Goal: Contribute content: Contribute content

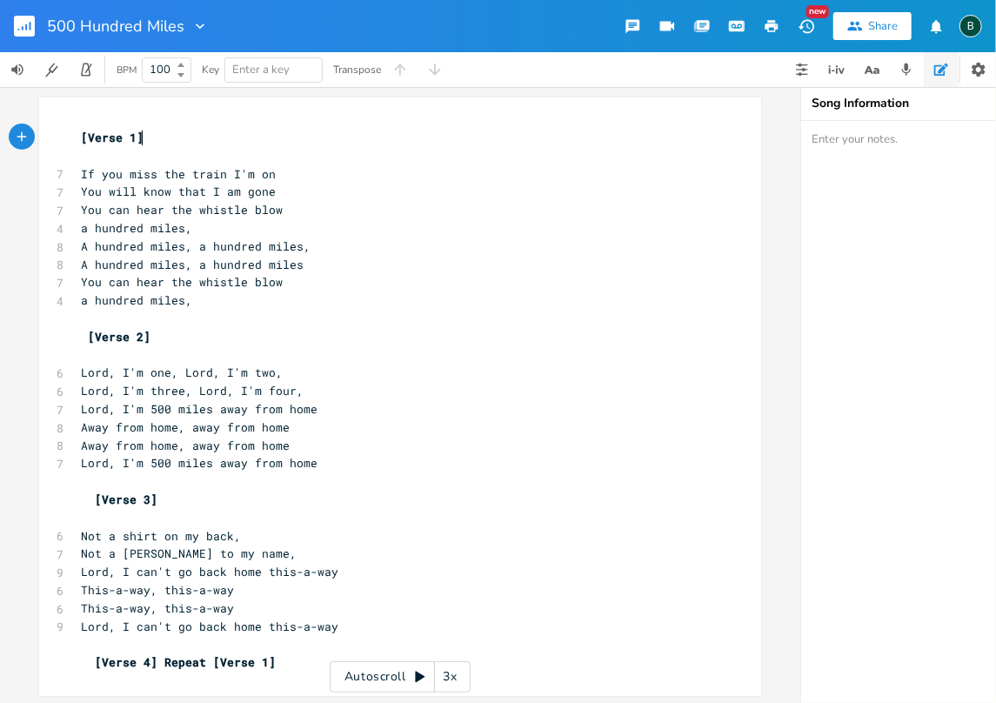
scroll to position [14, 0]
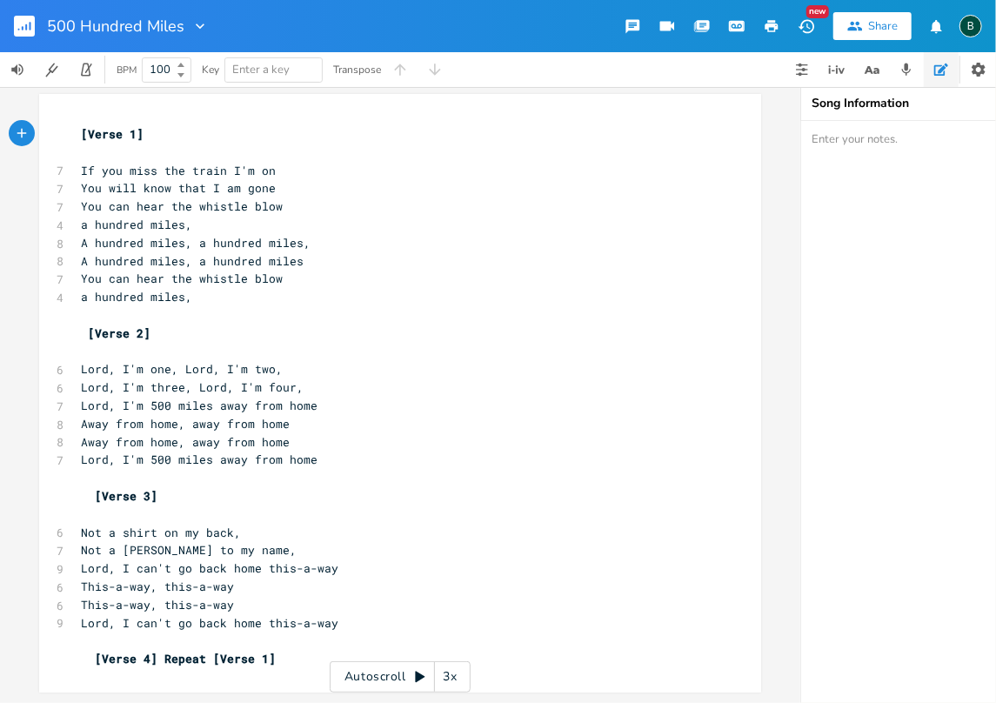
click at [26, 19] on rect "button" at bounding box center [24, 26] width 21 height 21
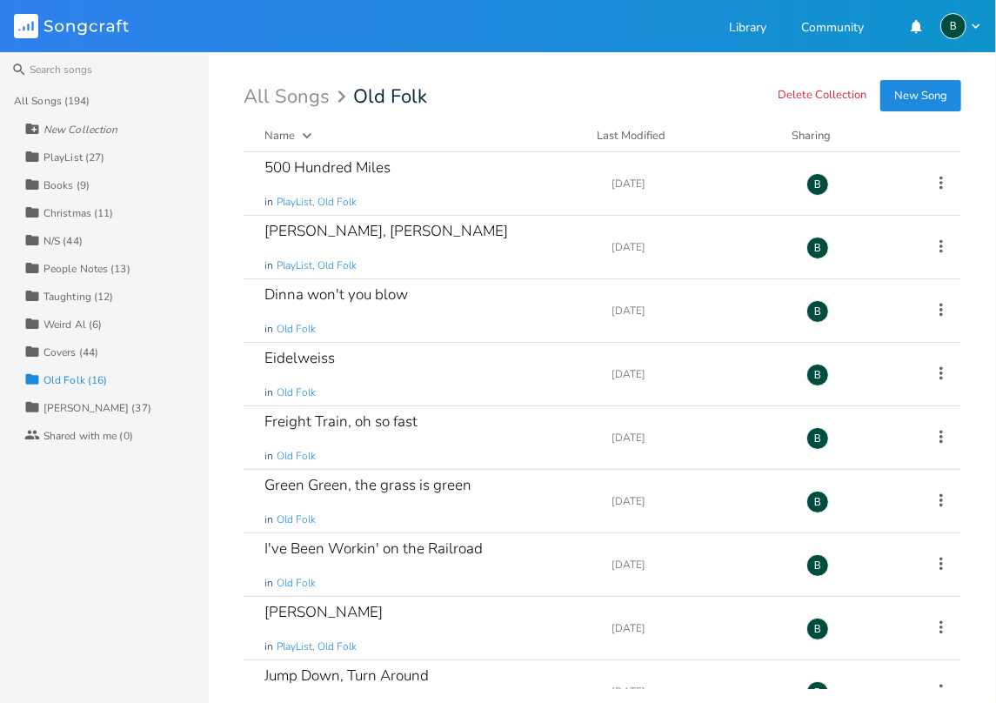
click at [70, 266] on div "People Notes (13)" at bounding box center [86, 269] width 87 height 10
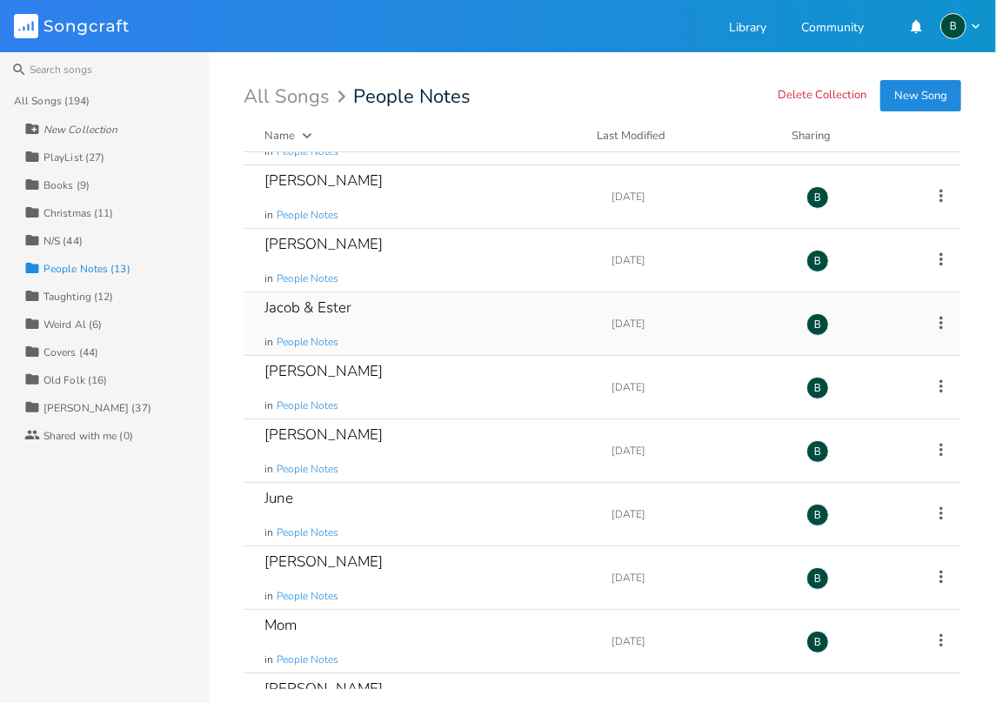
scroll to position [284, 0]
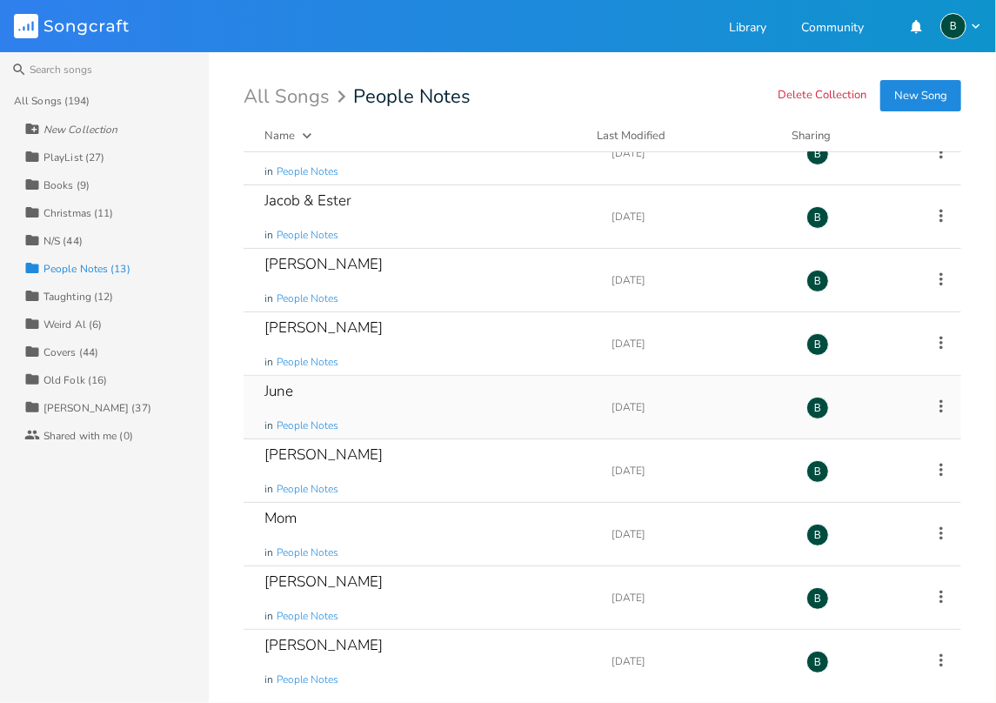
click at [288, 394] on div "June" at bounding box center [278, 391] width 29 height 15
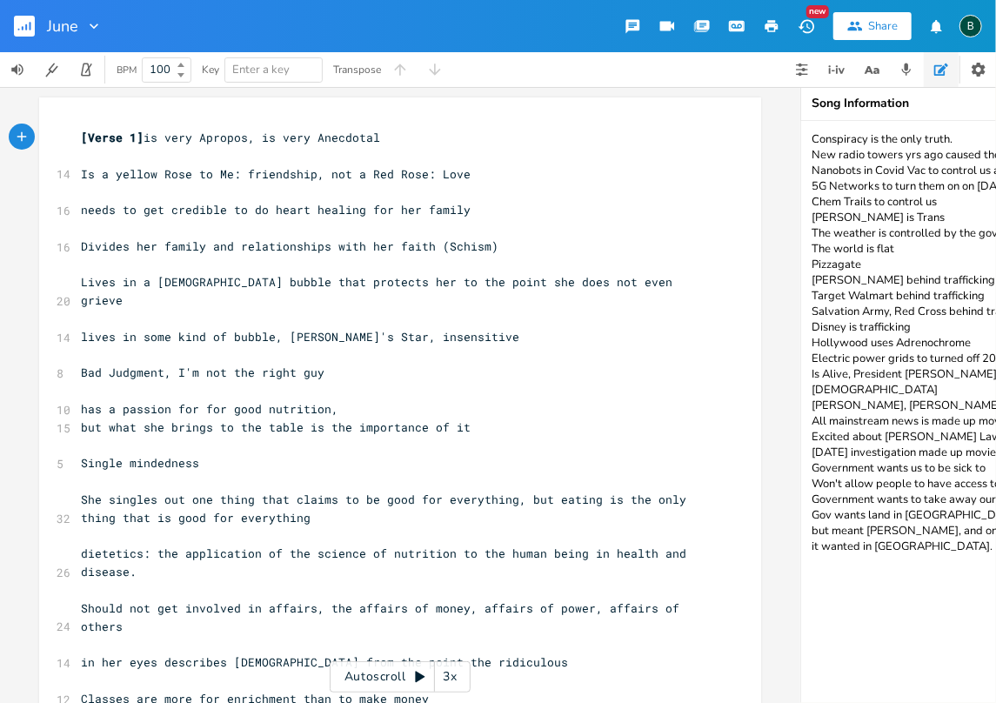
click at [77, 137] on pre "[Verse 1] is very Apropos, is very Anecdotal" at bounding box center [391, 138] width 628 height 18
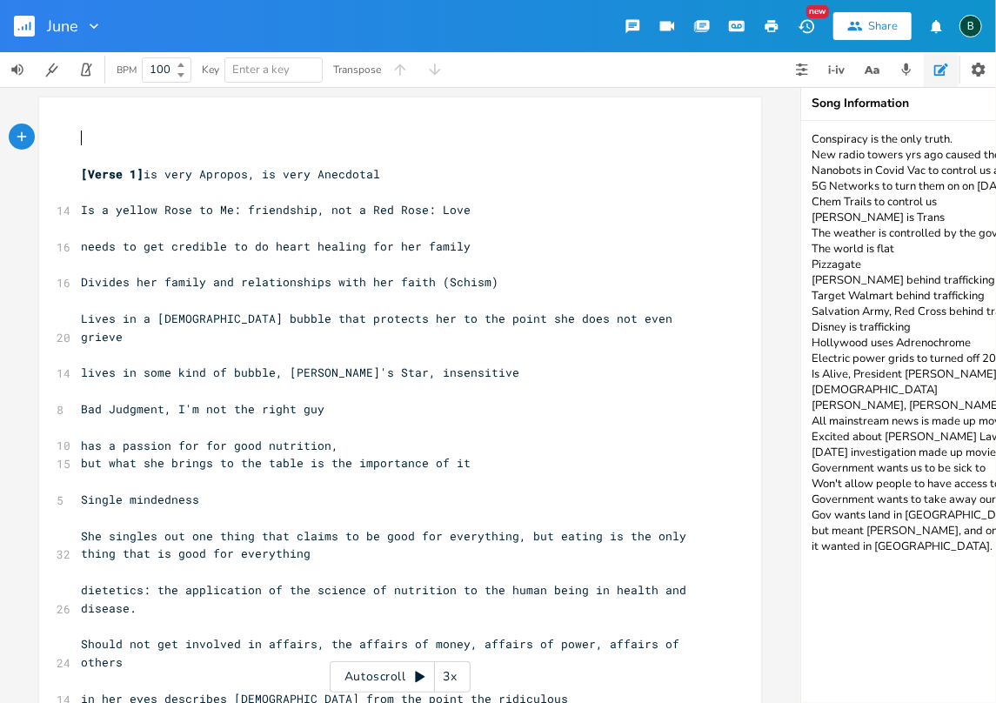
click at [77, 137] on pre "​" at bounding box center [391, 138] width 628 height 18
type textarea "Whats to be everybodies sherpie"
drag, startPoint x: 286, startPoint y: 136, endPoint x: 238, endPoint y: 138, distance: 47.9
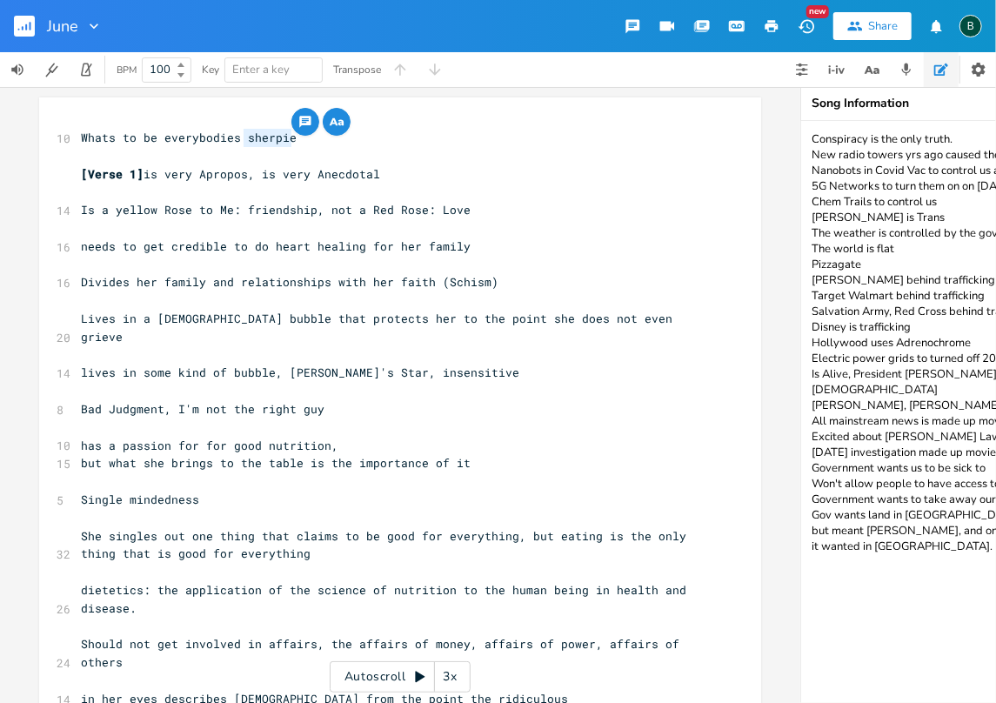
click at [238, 138] on pre "Whats to be everybodies sherpie" at bounding box center [391, 138] width 628 height 18
click at [828, 555] on textarea "Conspiracy is the only truth. New radio towers yrs ago caused the Spanish flu N…" at bounding box center [975, 412] width 348 height 582
type textarea "sherpie"
paste textarea "sherpie"
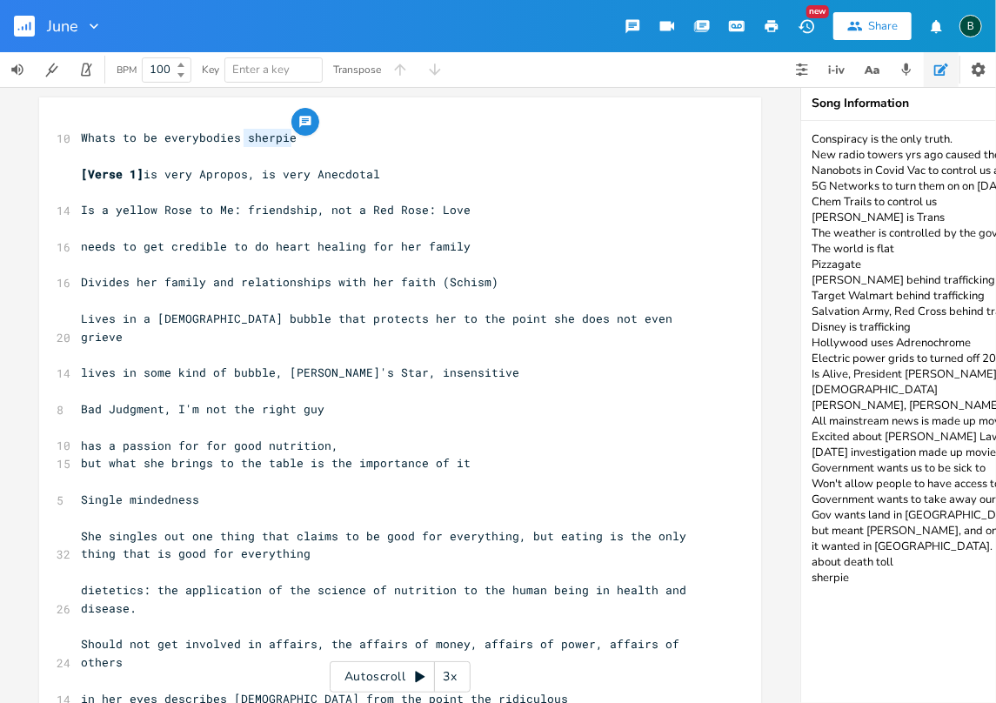
drag, startPoint x: 831, startPoint y: 549, endPoint x: 849, endPoint y: 574, distance: 31.1
click at [849, 574] on textarea "Conspiracy is the only truth. New radio towers yrs ago caused the Spanish flu N…" at bounding box center [975, 412] width 348 height 582
click at [830, 545] on textarea "Conspiracy is the only truth. New radio towers yrs ago caused the Spanish flu N…" at bounding box center [975, 412] width 348 height 582
drag, startPoint x: 842, startPoint y: 545, endPoint x: 861, endPoint y: 567, distance: 29.0
click at [861, 567] on textarea "Conspiracy is the only truth. New radio towers yrs ago caused the Spanish flu N…" at bounding box center [975, 412] width 348 height 582
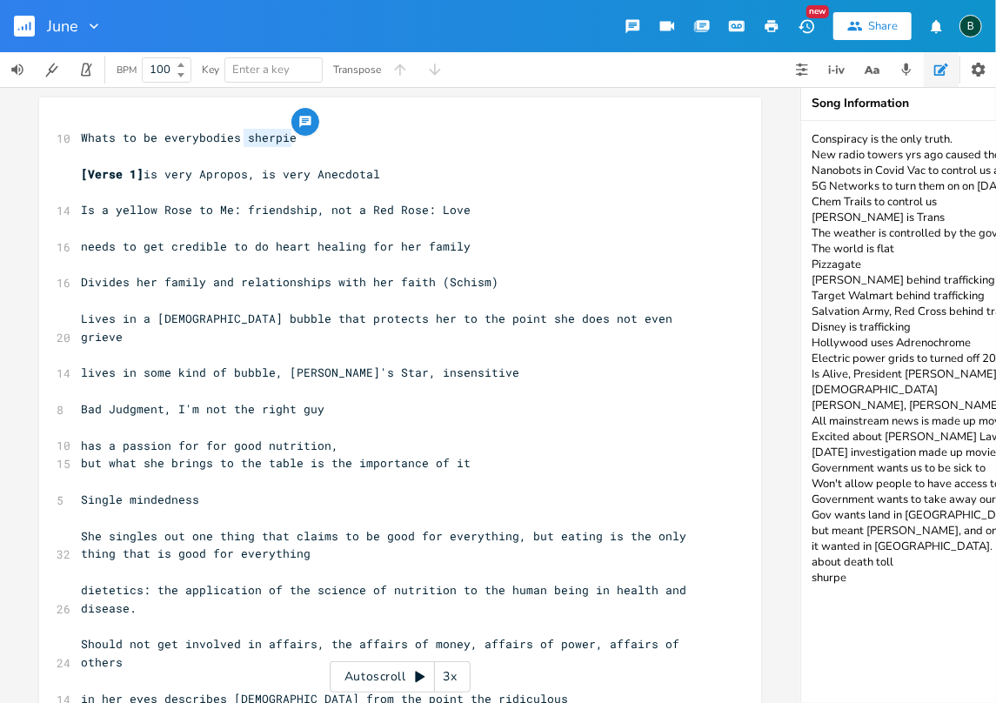
drag, startPoint x: 833, startPoint y: 547, endPoint x: 865, endPoint y: 564, distance: 35.4
click at [865, 564] on textarea "Conspiracy is the only truth. New radio towers yrs ago caused the Spanish flu N…" at bounding box center [975, 412] width 348 height 582
drag, startPoint x: 848, startPoint y: 543, endPoint x: 812, endPoint y: 545, distance: 36.6
click at [812, 545] on textarea "Conspiracy is the only truth. New radio towers yrs ago caused the Spanish flu N…" at bounding box center [975, 412] width 348 height 582
type textarea "Conspiracy is the only truth. New radio towers yrs ago caused the Spanish flu N…"
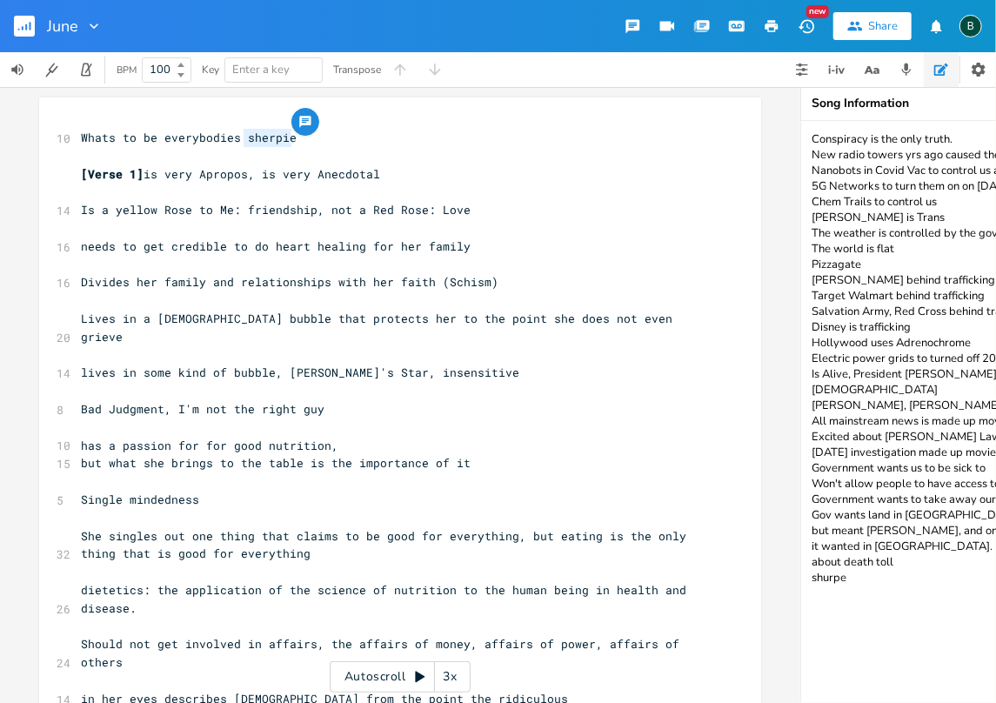
type textarea "​sherpie"
paste textarea
drag, startPoint x: 847, startPoint y: 550, endPoint x: 812, endPoint y: 556, distance: 36.2
click at [812, 556] on textarea "Conspiracy is the only truth. New radio towers yrs ago caused the Spanish flu N…" at bounding box center [975, 412] width 348 height 582
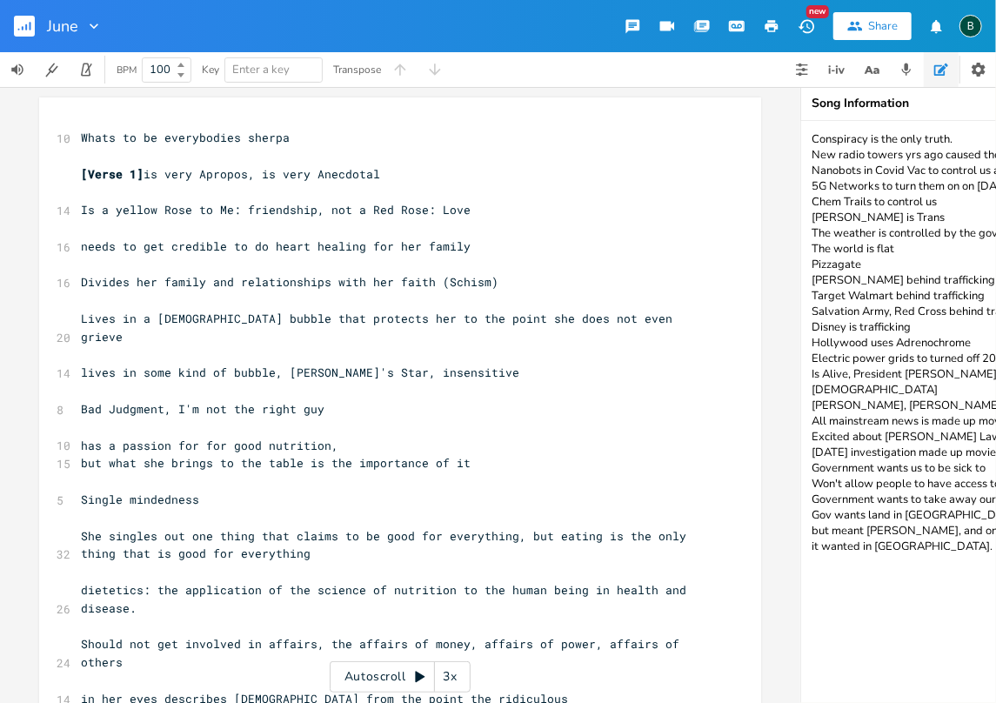
type textarea "Conspiracy is the only truth. New radio towers yrs ago caused the Spanish flu N…"
click at [240, 137] on span "Whats to be everybodies sherpa" at bounding box center [185, 138] width 209 height 16
click at [244, 136] on span "Whats to be everybodies sherpa" at bounding box center [185, 138] width 209 height 16
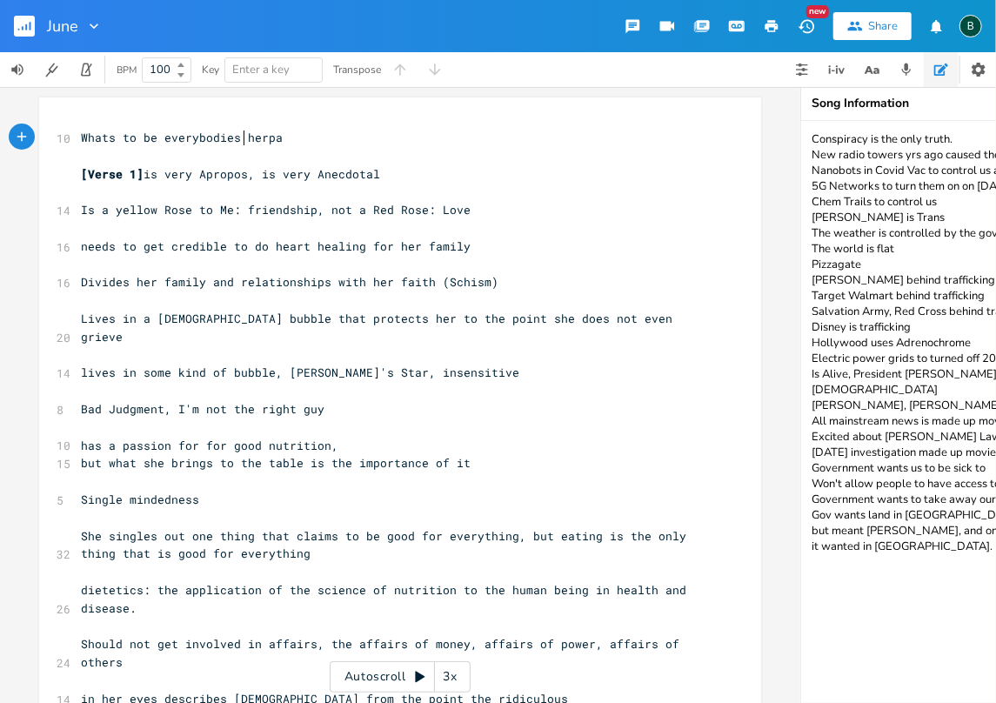
type textarea "S"
click at [279, 137] on pre "Whats to be everybodies Sherpa" at bounding box center [391, 138] width 628 height 18
type textarea ", best to be her own"
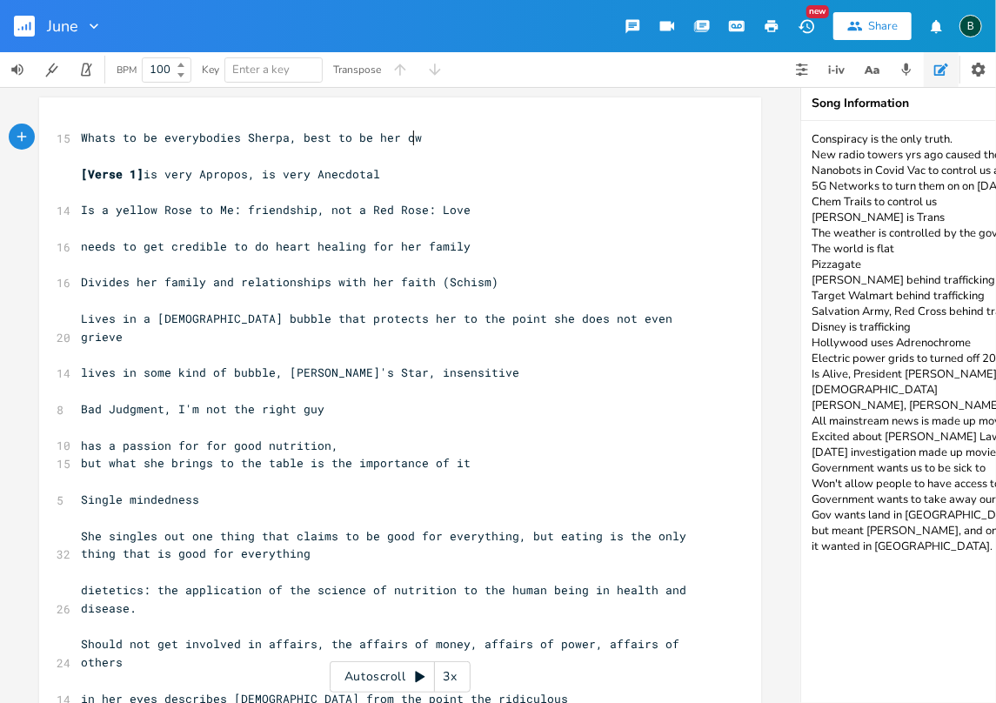
scroll to position [0, 101]
click at [94, 134] on span "Whats to be everybodies Sherpa, best to be her own" at bounding box center [255, 138] width 348 height 16
type textarea "ants"
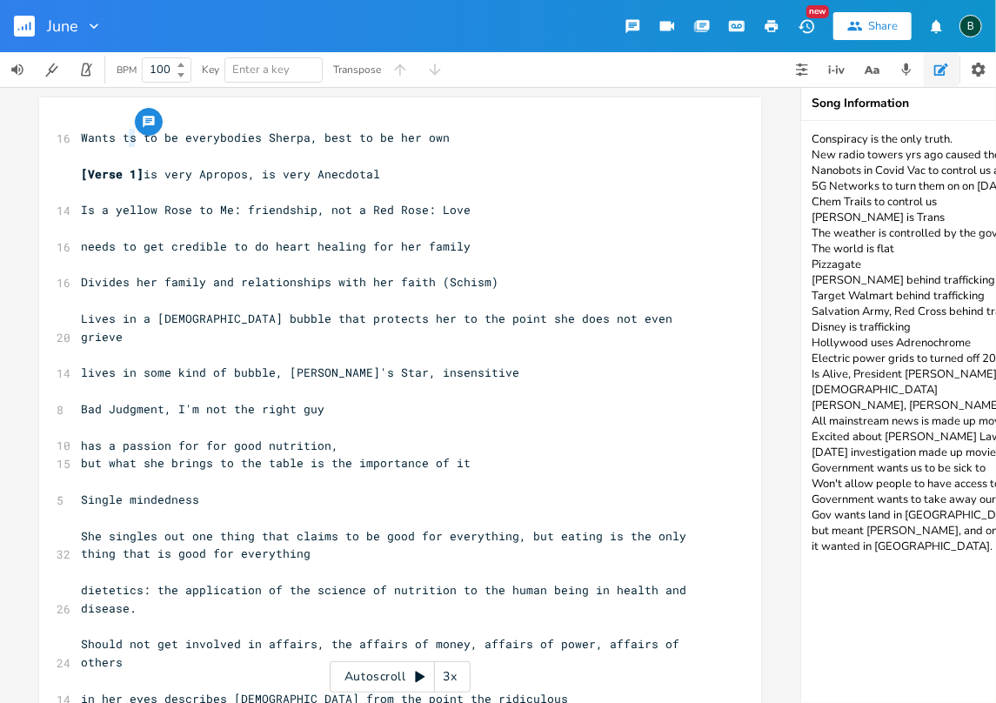
click at [124, 137] on span "Wants ts to be everybodies Sherpa, best to be her own" at bounding box center [265, 138] width 369 height 16
type textarea "0"
type textarea "o"
